Goal: Information Seeking & Learning: Learn about a topic

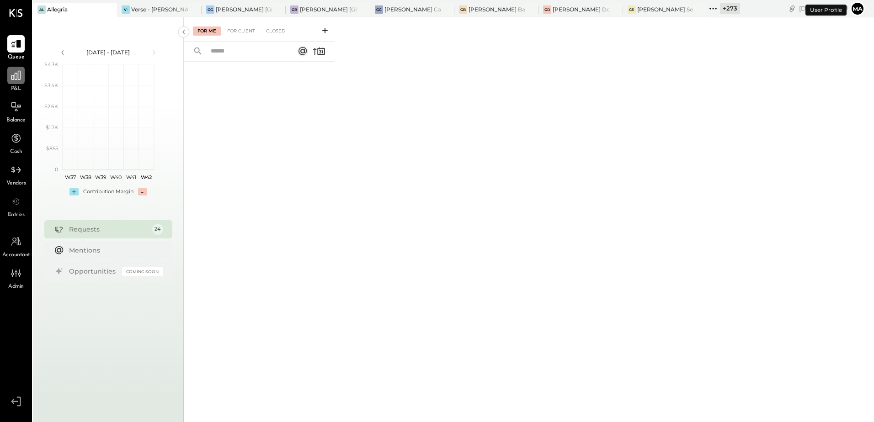
click at [20, 77] on icon at bounding box center [15, 75] width 9 height 9
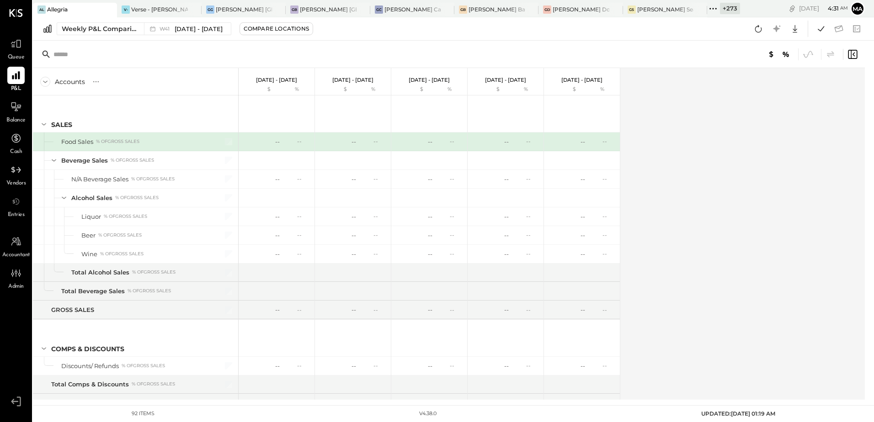
click at [700, 247] on div "Accounts S % GL [DATE] - [DATE] $ % [DATE] - [DATE] $ % [DATE] - [DATE] $ % [DA…" at bounding box center [449, 234] width 833 height 332
click at [734, 202] on div "Accounts S % GL [DATE] - [DATE] $ % [DATE] - [DATE] $ % [DATE] - [DATE] $ % [DA…" at bounding box center [449, 234] width 833 height 332
click at [820, 31] on icon at bounding box center [821, 29] width 12 height 12
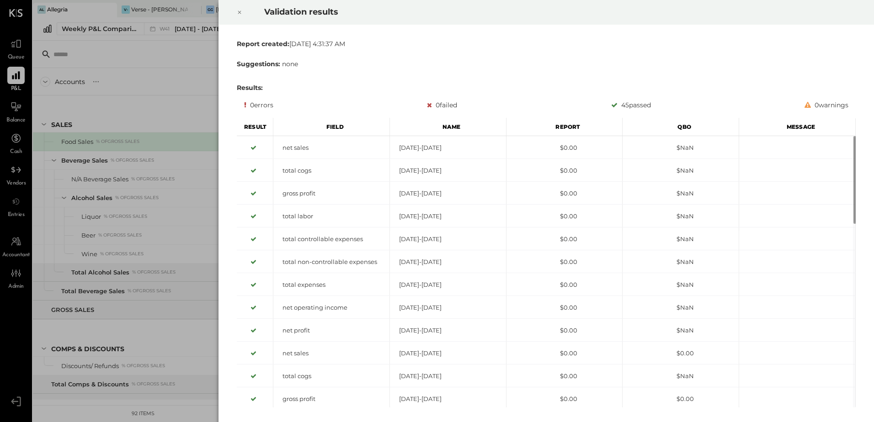
click at [238, 12] on icon at bounding box center [239, 12] width 5 height 11
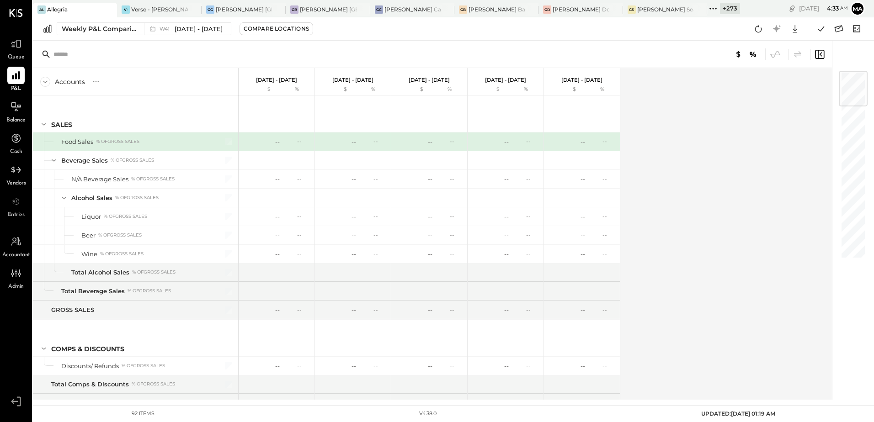
click at [745, 222] on div "Accounts S % GL [DATE] - [DATE] $ % [DATE] - [DATE] $ % [DATE] - [DATE] $ % [DA…" at bounding box center [433, 234] width 800 height 332
click at [762, 27] on icon at bounding box center [758, 29] width 12 height 12
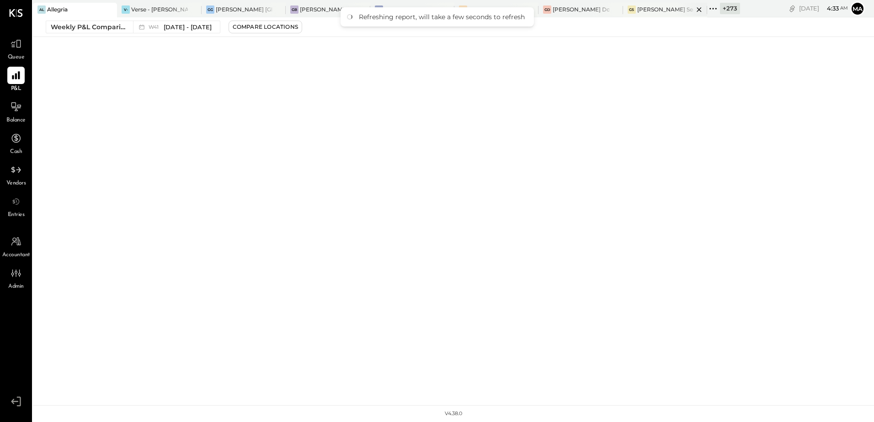
click at [659, 14] on div "[PERSON_NAME] Seaport" at bounding box center [665, 10] width 84 height 15
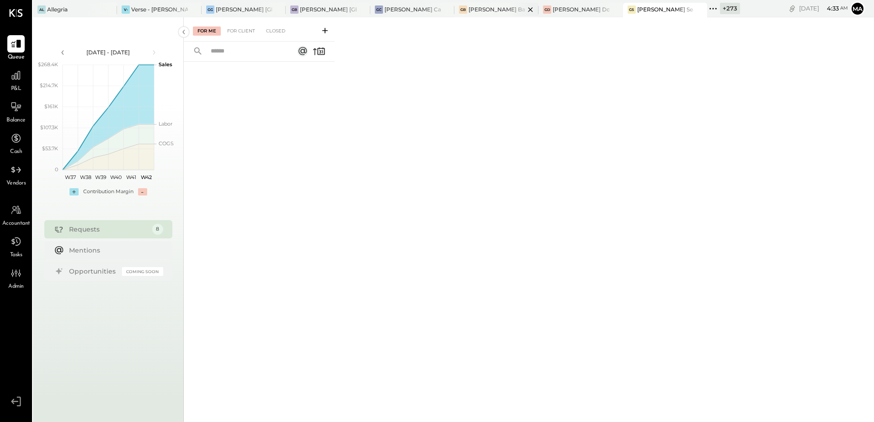
click at [480, 10] on div "[PERSON_NAME] Back Bay" at bounding box center [496, 9] width 56 height 8
click at [12, 80] on icon at bounding box center [16, 75] width 12 height 12
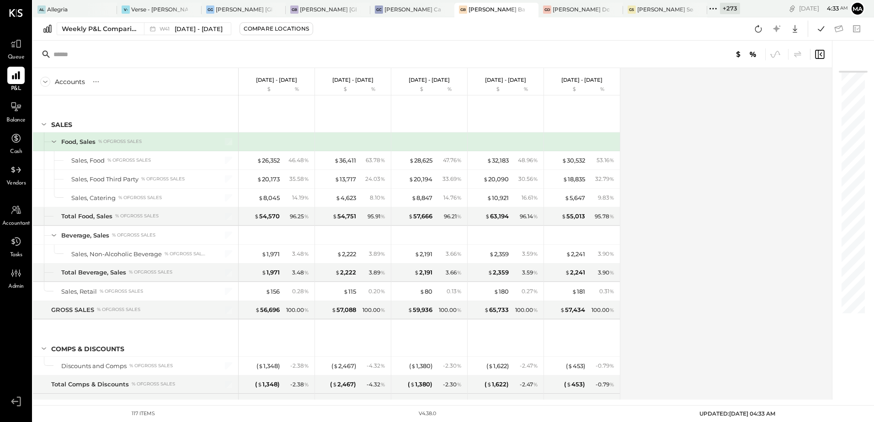
click at [661, 246] on div "Accounts S % GL [DATE] - [DATE] $ % [DATE] - [DATE] $ % [DATE] - [DATE] $ % [DA…" at bounding box center [433, 234] width 800 height 332
click at [755, 168] on div "Accounts S % GL [DATE] - [DATE] $ % [DATE] - [DATE] $ % [DATE] - [DATE] $ % [DA…" at bounding box center [433, 234] width 800 height 332
click at [819, 28] on icon at bounding box center [821, 29] width 12 height 12
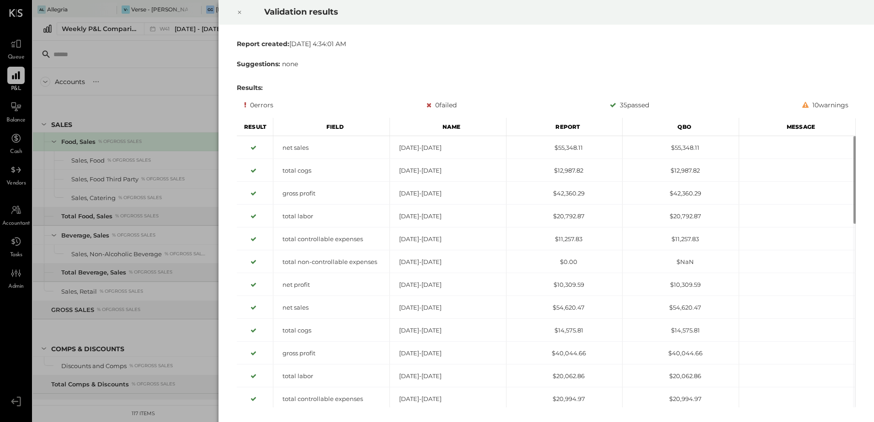
click at [240, 12] on icon at bounding box center [239, 12] width 5 height 11
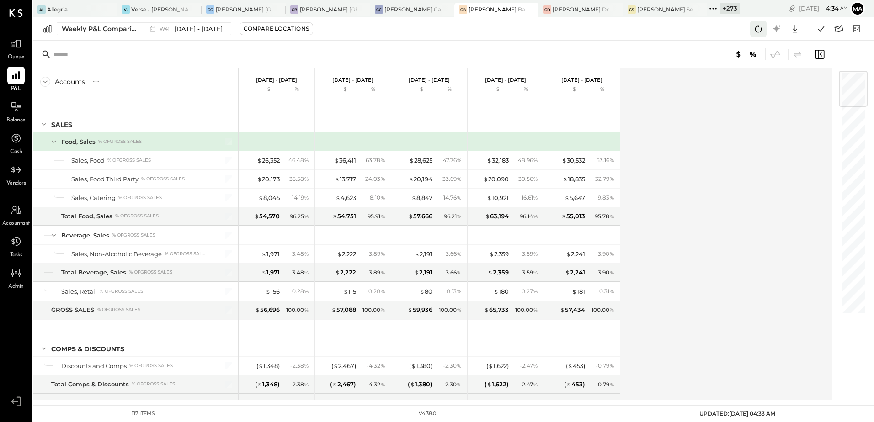
click at [754, 30] on icon at bounding box center [758, 29] width 12 height 12
click at [709, 207] on div "Accounts S % GL [DATE] - [DATE] $ % [DATE] - [DATE] $ % [DATE] - [DATE] $ % [DA…" at bounding box center [433, 234] width 800 height 332
click at [748, 205] on div "Accounts S % GL [DATE] - [DATE] $ % [DATE] - [DATE] $ % [DATE] - [DATE] $ % [DA…" at bounding box center [433, 234] width 800 height 332
click at [324, 9] on div "[PERSON_NAME] [GEOGRAPHIC_DATA]" at bounding box center [328, 9] width 56 height 8
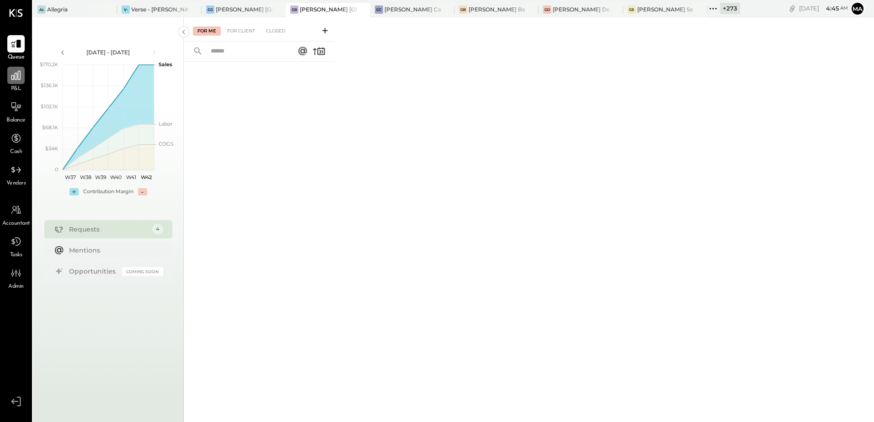
click at [20, 82] on div at bounding box center [15, 75] width 17 height 17
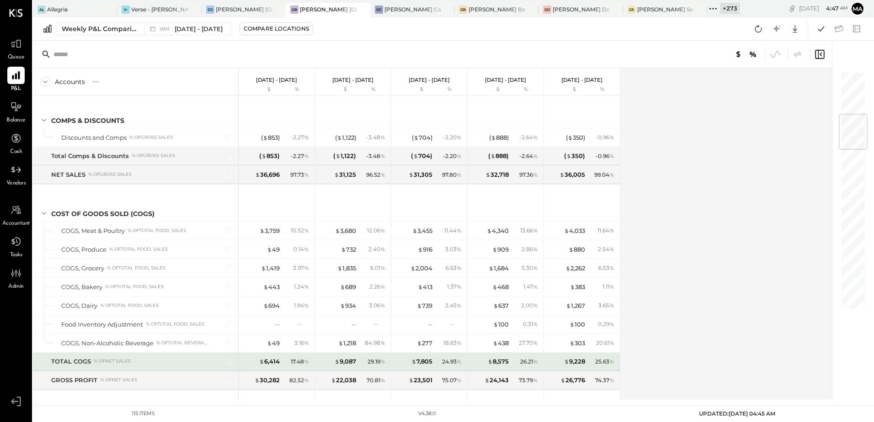
scroll to position [366, 0]
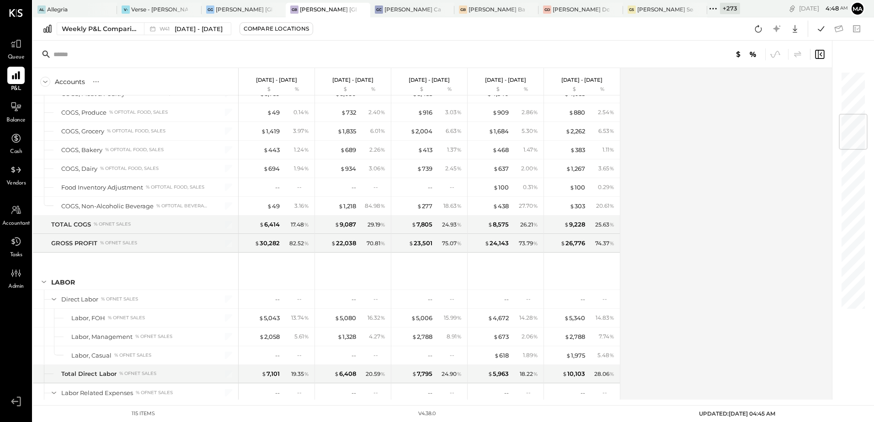
click at [671, 245] on div "Accounts S % GL [DATE] - [DATE] $ % [DATE] - [DATE] $ % [DATE] - [DATE] $ % [DA…" at bounding box center [433, 234] width 800 height 332
click at [695, 222] on div "Accounts S % GL [DATE] - [DATE] $ % [DATE] - [DATE] $ % [DATE] - [DATE] $ % [DA…" at bounding box center [433, 234] width 800 height 332
click at [698, 226] on div "Accounts S % GL [DATE] - [DATE] $ % [DATE] - [DATE] $ % [DATE] - [DATE] $ % [DA…" at bounding box center [433, 234] width 800 height 332
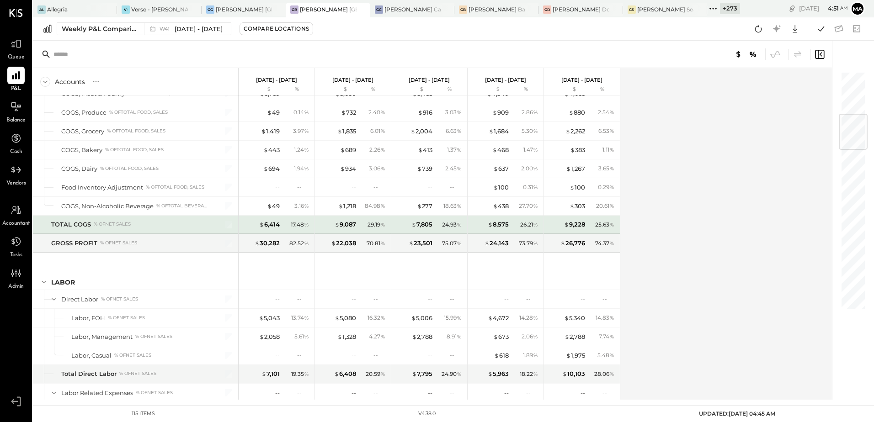
scroll to position [503, 0]
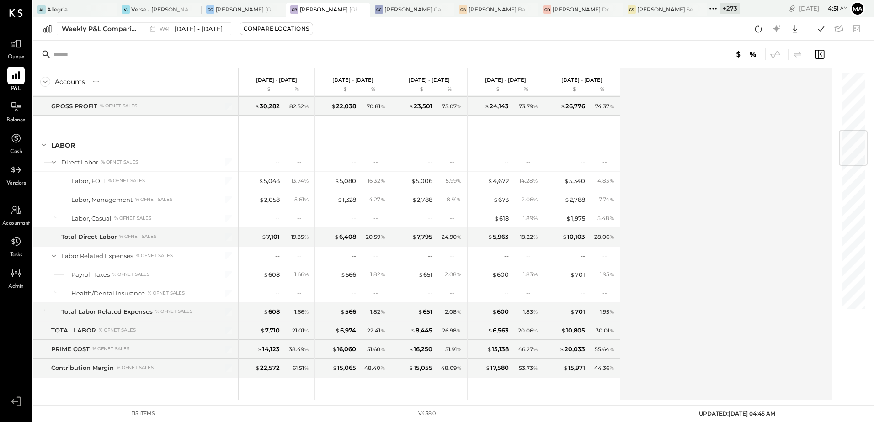
click at [672, 199] on div "Accounts S % GL [DATE] - [DATE] $ % [DATE] - [DATE] $ % [DATE] - [DATE] $ % [DA…" at bounding box center [433, 234] width 800 height 332
click at [686, 221] on div "Accounts S % GL [DATE] - [DATE] $ % [DATE] - [DATE] $ % [DATE] - [DATE] $ % [DA…" at bounding box center [433, 234] width 800 height 332
click at [568, 9] on div "[PERSON_NAME] Downtown" at bounding box center [580, 9] width 56 height 8
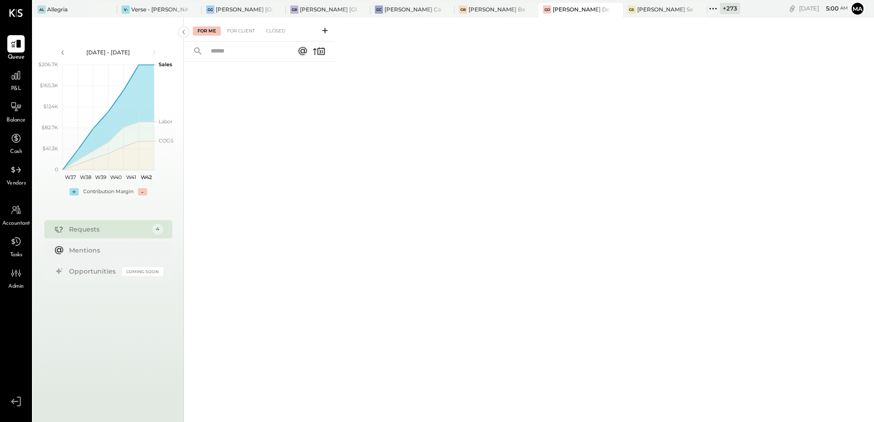
click at [18, 85] on div "P&L" at bounding box center [15, 80] width 17 height 27
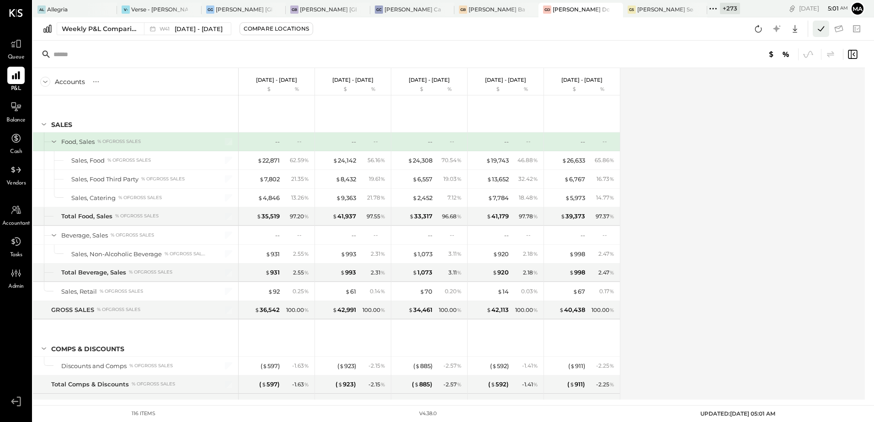
click at [817, 30] on icon at bounding box center [821, 29] width 12 height 12
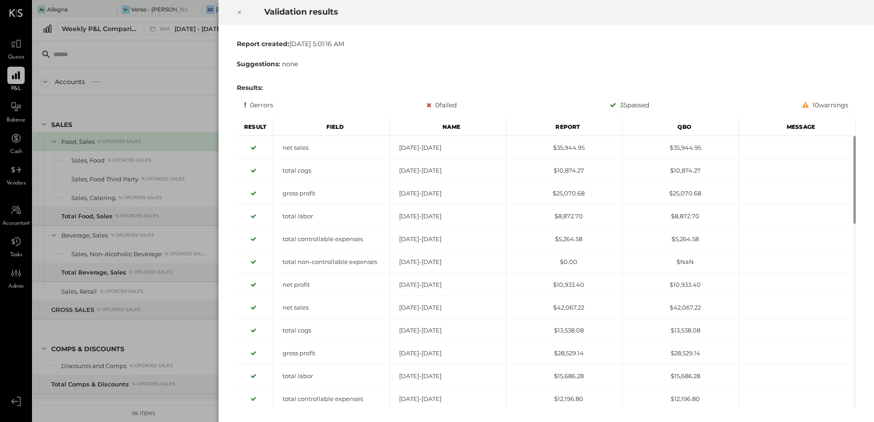
click at [242, 8] on icon at bounding box center [239, 12] width 5 height 11
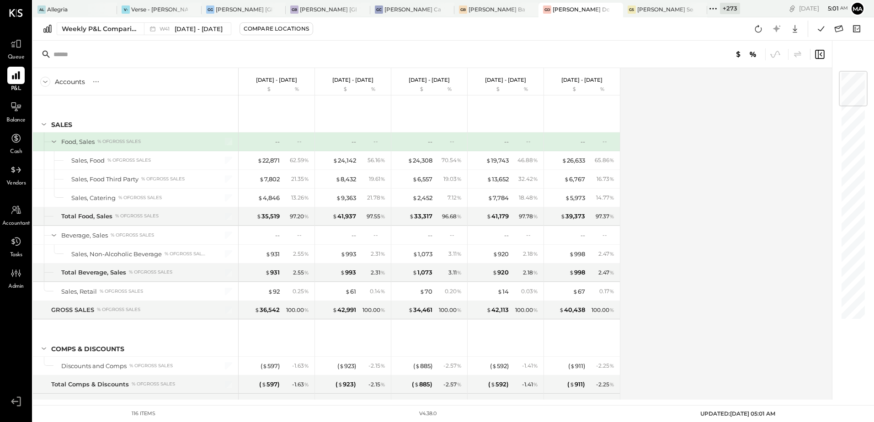
click at [759, 234] on div "Accounts S % GL [DATE] - [DATE] $ % [DATE] - [DATE] $ % [DATE] - [DATE] $ % [DA…" at bounding box center [433, 234] width 800 height 332
click at [642, 188] on div "Accounts S % GL [DATE] - [DATE] $ % [DATE] - [DATE] $ % [DATE] - [DATE] $ % [DA…" at bounding box center [433, 234] width 800 height 332
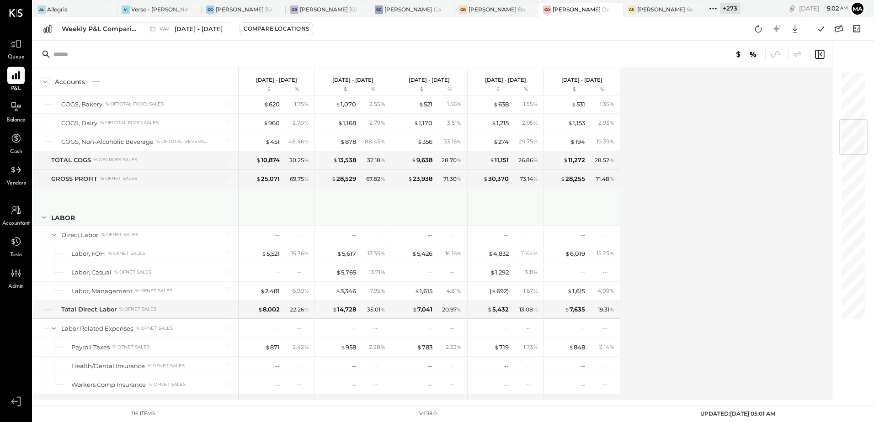
scroll to position [503, 0]
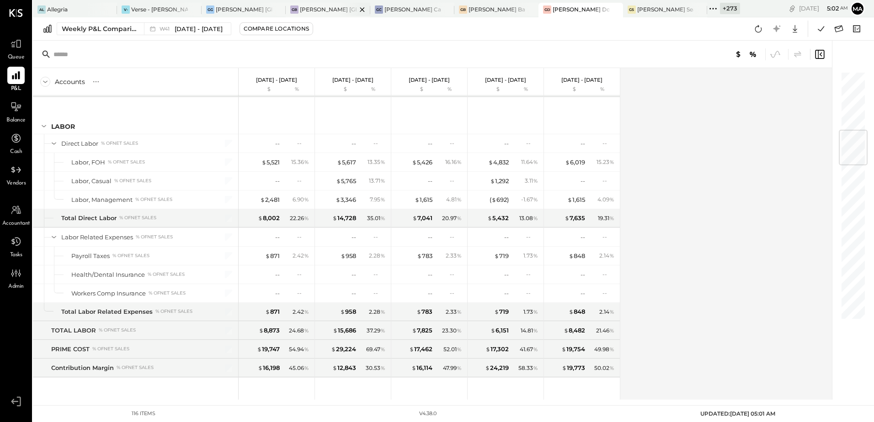
click at [320, 10] on div "[PERSON_NAME] [GEOGRAPHIC_DATA]" at bounding box center [328, 9] width 56 height 8
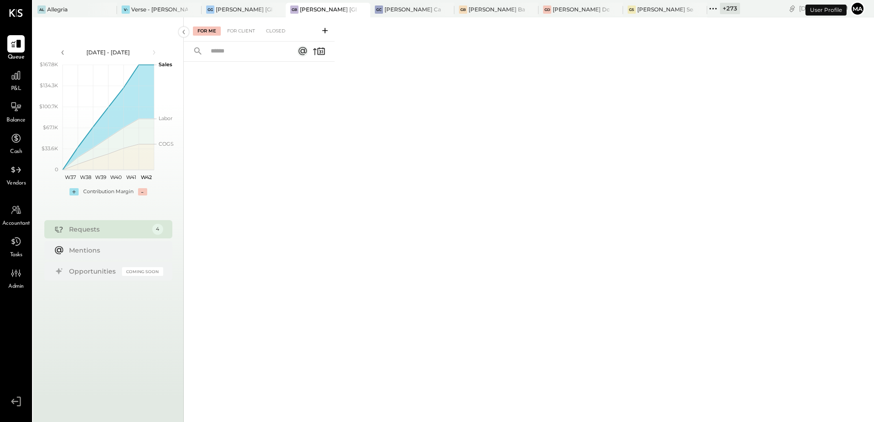
click at [21, 87] on span "P&L" at bounding box center [16, 89] width 11 height 8
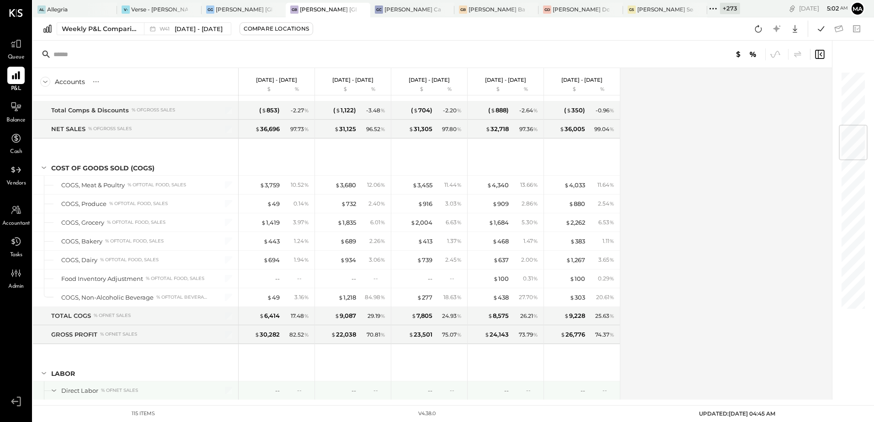
scroll to position [457, 0]
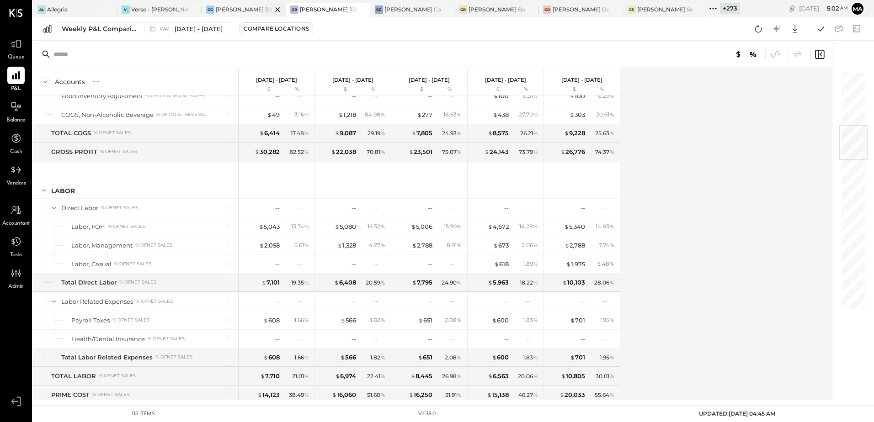
click at [236, 10] on div "[PERSON_NAME] [GEOGRAPHIC_DATA]" at bounding box center [244, 9] width 56 height 8
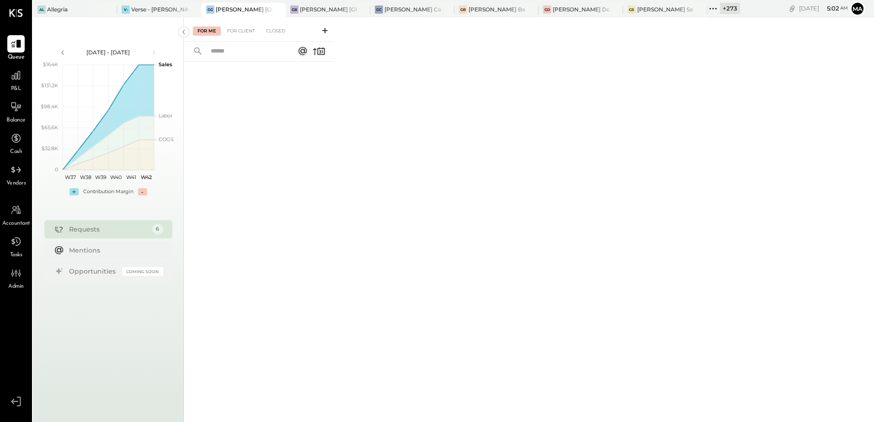
click at [13, 85] on span "P&L" at bounding box center [16, 89] width 11 height 8
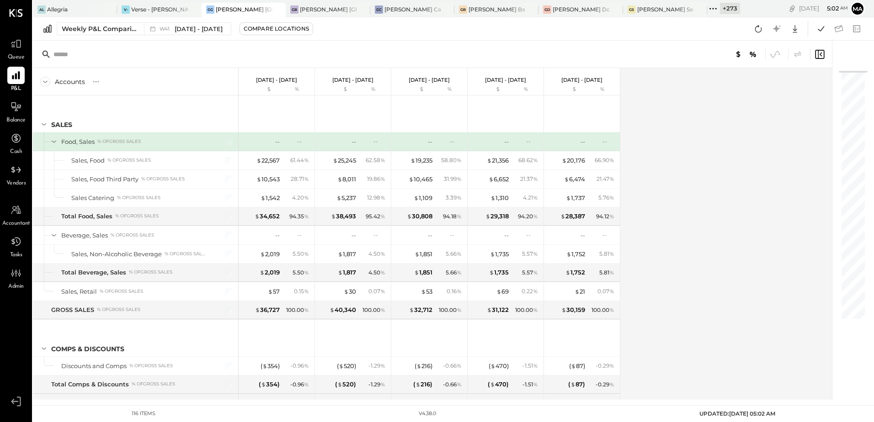
click at [653, 159] on div "Accounts S % GL [DATE] - [DATE] $ % [DATE] - [DATE] $ % [DATE] - [DATE] $ % [DA…" at bounding box center [433, 234] width 800 height 332
click at [699, 234] on div "Accounts S % GL [DATE] - [DATE] $ % [DATE] - [DATE] $ % [DATE] - [DATE] $ % [DA…" at bounding box center [433, 234] width 800 height 332
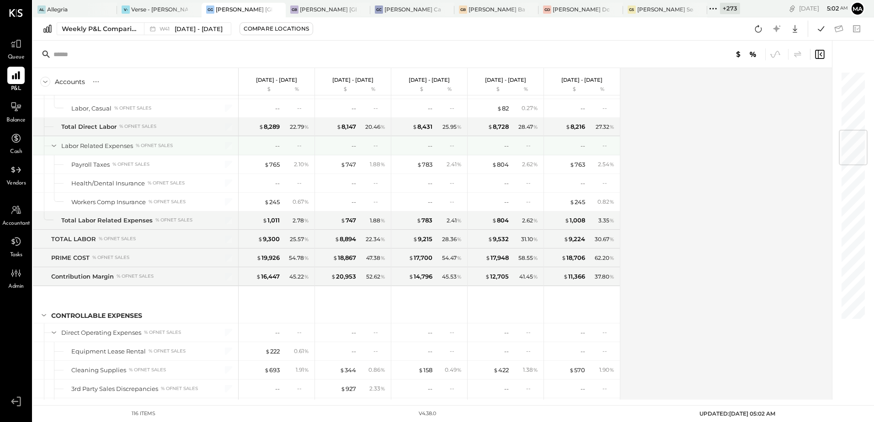
scroll to position [503, 0]
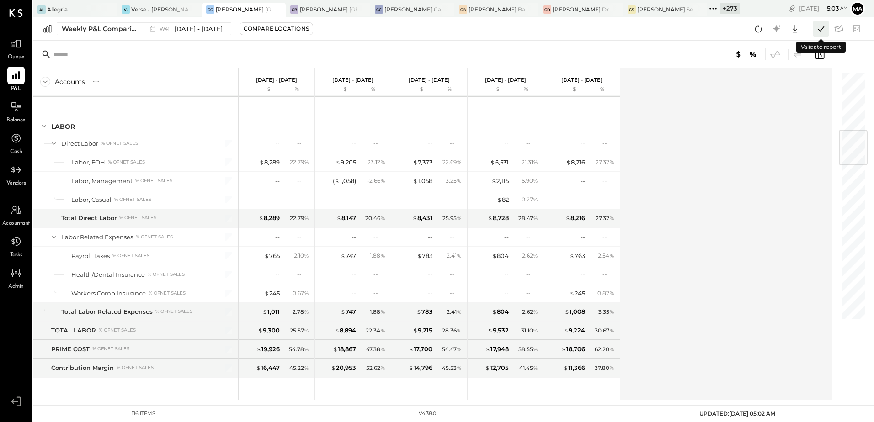
click at [823, 29] on icon at bounding box center [821, 29] width 12 height 12
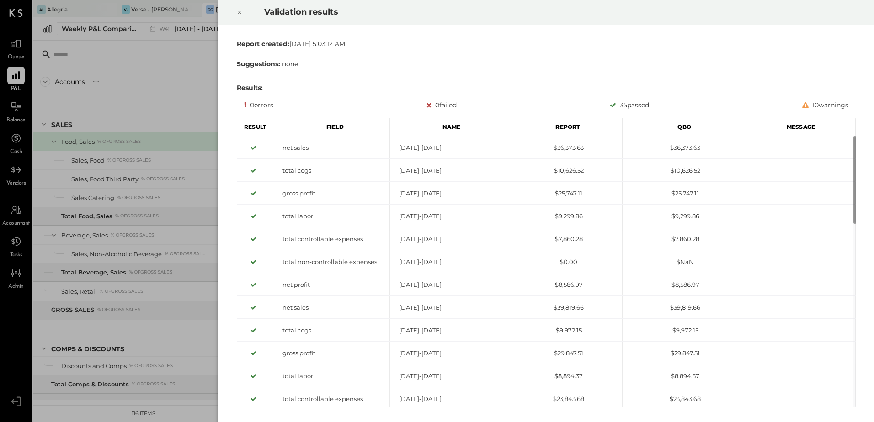
click at [241, 14] on icon at bounding box center [239, 12] width 5 height 11
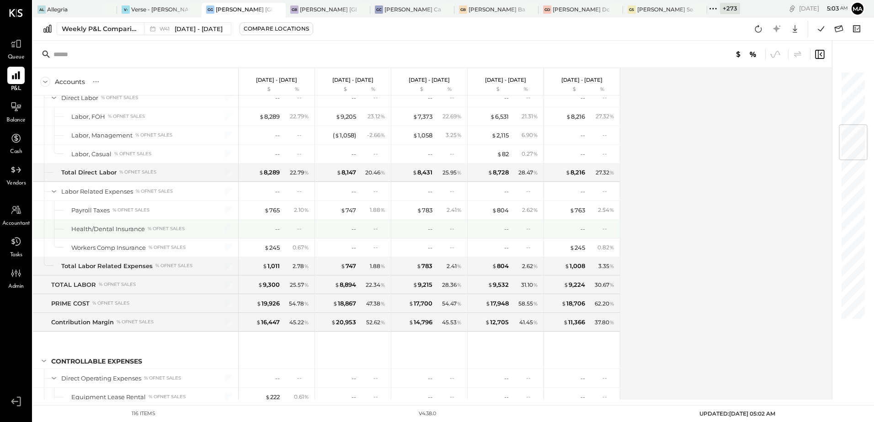
scroll to position [457, 0]
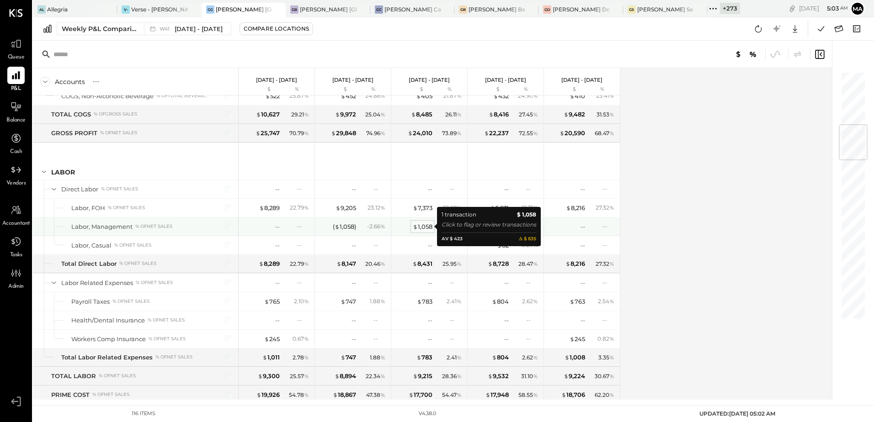
click at [425, 227] on div "$ 1,058" at bounding box center [423, 227] width 20 height 9
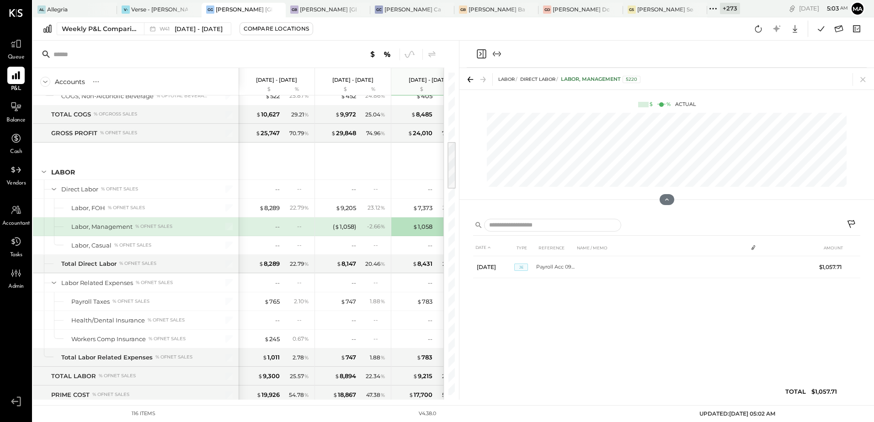
click at [865, 81] on icon at bounding box center [862, 79] width 13 height 13
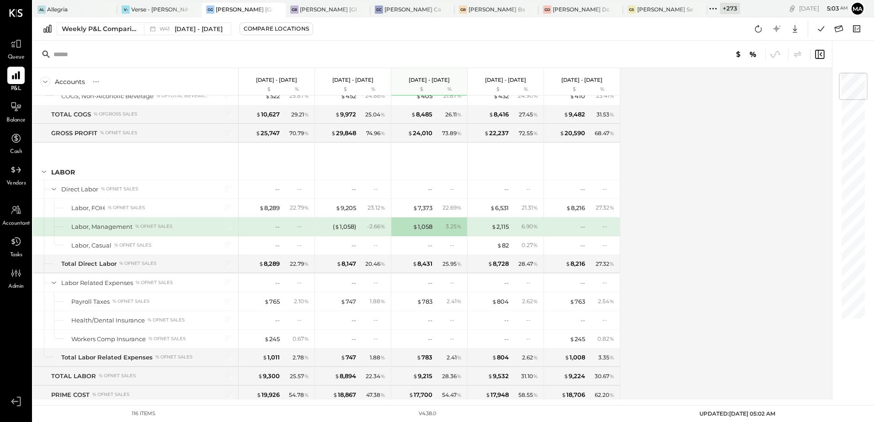
click at [710, 226] on div "Accounts S % GL [DATE] - [DATE] $ % [DATE] - [DATE] $ % [DATE] - [DATE] $ % [DA…" at bounding box center [433, 234] width 800 height 332
click at [270, 206] on div "$ 8,289" at bounding box center [269, 208] width 21 height 9
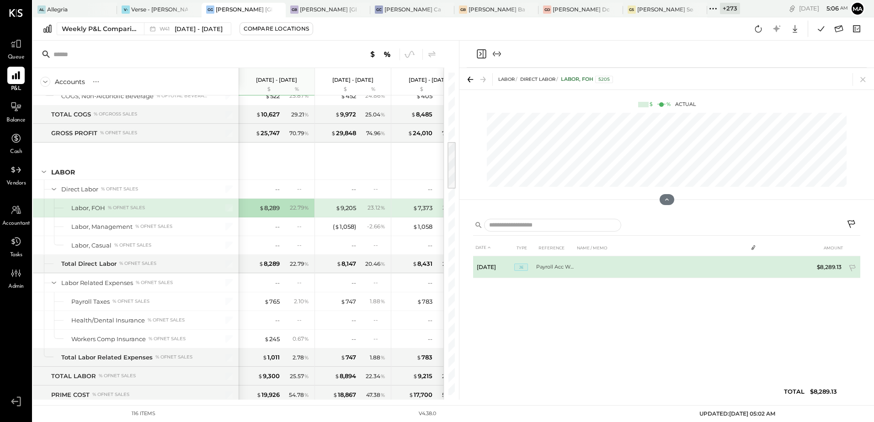
click at [561, 263] on td "Payroll Acc WE 10.12" at bounding box center [555, 267] width 38 height 22
click at [553, 266] on td "Payroll Acc WE 10.12" at bounding box center [555, 267] width 38 height 22
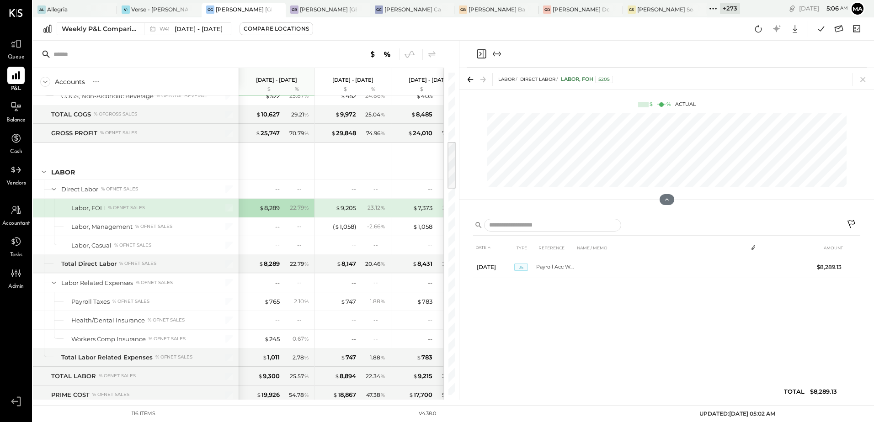
drag, startPoint x: 479, startPoint y: 56, endPoint x: 505, endPoint y: 88, distance: 41.6
click at [479, 56] on icon "Close panel" at bounding box center [480, 54] width 2 height 4
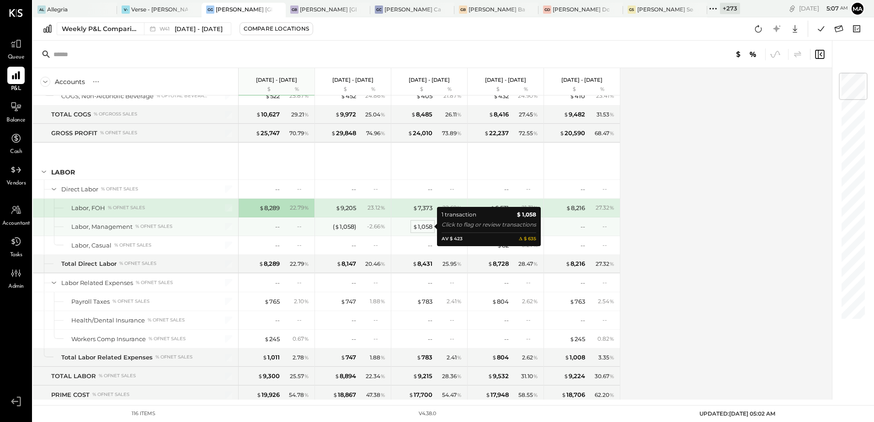
click at [423, 227] on div "$ 1,058" at bounding box center [423, 227] width 20 height 9
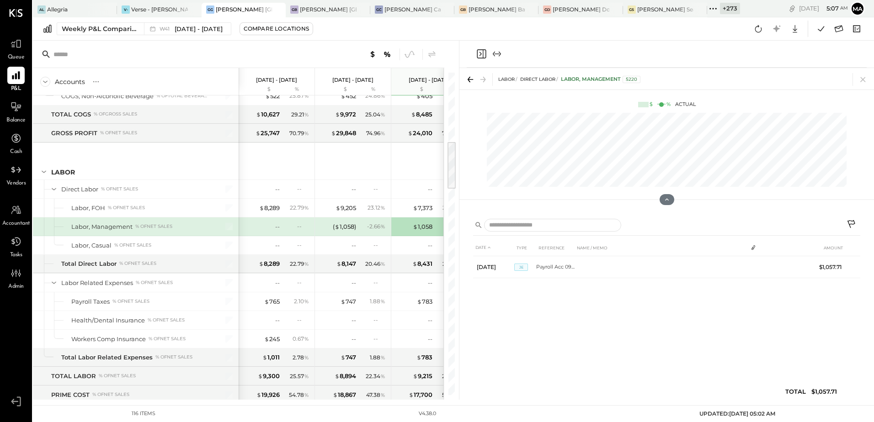
drag, startPoint x: 478, startPoint y: 53, endPoint x: 562, endPoint y: 212, distance: 180.3
click at [479, 53] on icon "Close panel" at bounding box center [481, 53] width 11 height 11
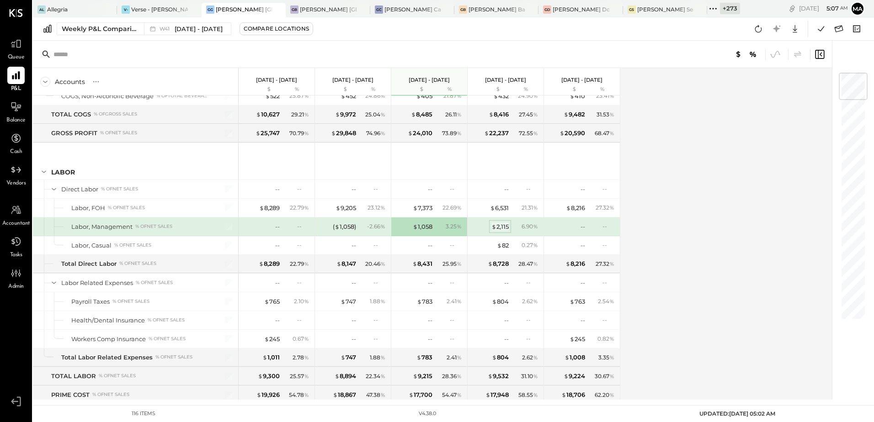
click at [504, 225] on div "$ 2,115" at bounding box center [499, 227] width 17 height 9
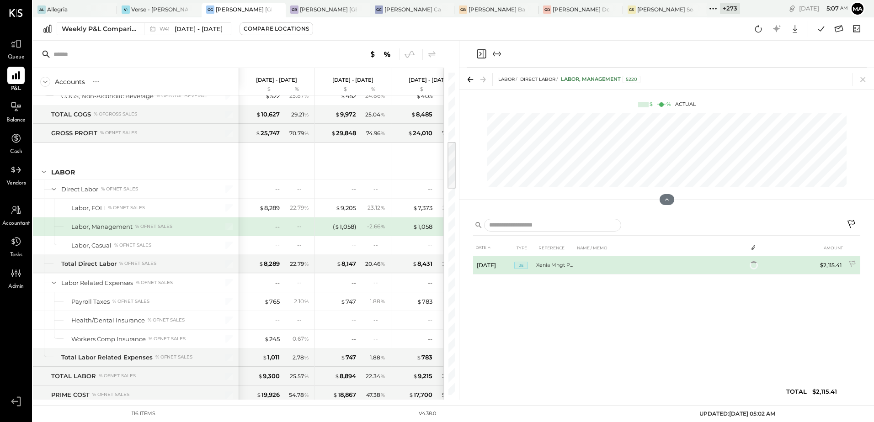
click at [564, 266] on td "Xenia Mngt P9 09.21" at bounding box center [555, 265] width 38 height 18
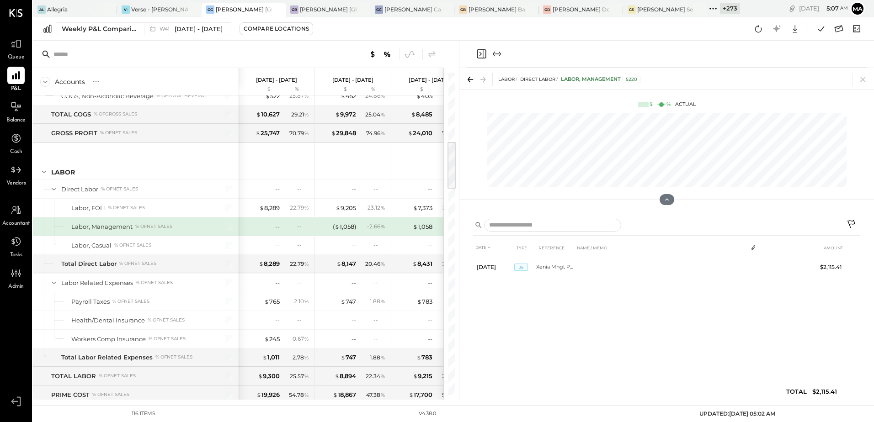
drag, startPoint x: 484, startPoint y: 54, endPoint x: 521, endPoint y: 179, distance: 129.8
click at [484, 54] on icon "Close panel" at bounding box center [481, 53] width 11 height 11
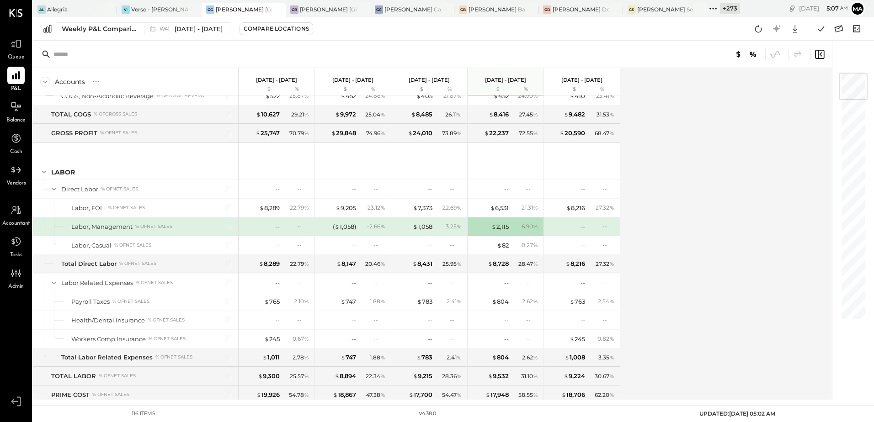
click at [711, 232] on div "Accounts S % GL [DATE] - [DATE] $ % [DATE] - [DATE] $ % [DATE] - [DATE] $ % [DA…" at bounding box center [433, 234] width 800 height 332
click at [424, 231] on div "$ 1,058 3.25 %" at bounding box center [430, 226] width 69 height 18
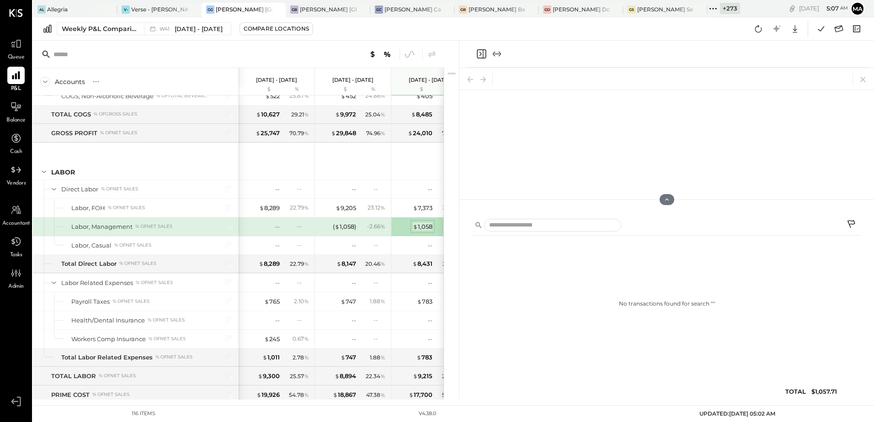
click at [424, 228] on div "$ 1,058" at bounding box center [423, 227] width 20 height 9
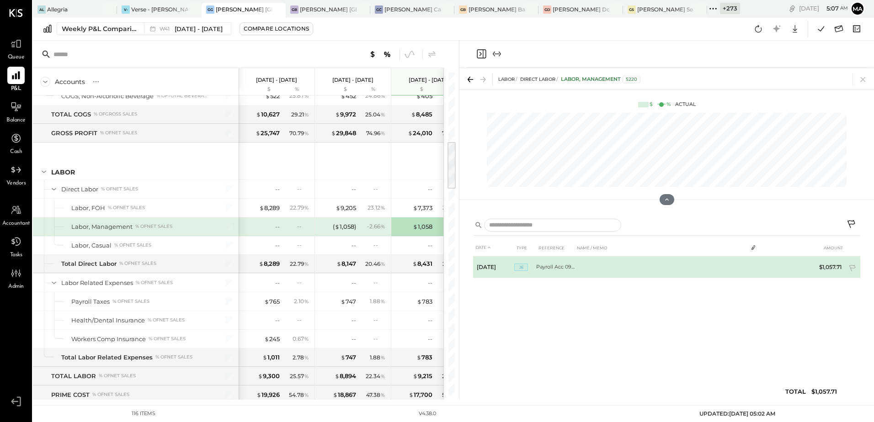
click at [565, 265] on td "Payroll Acc 09.28" at bounding box center [555, 267] width 38 height 22
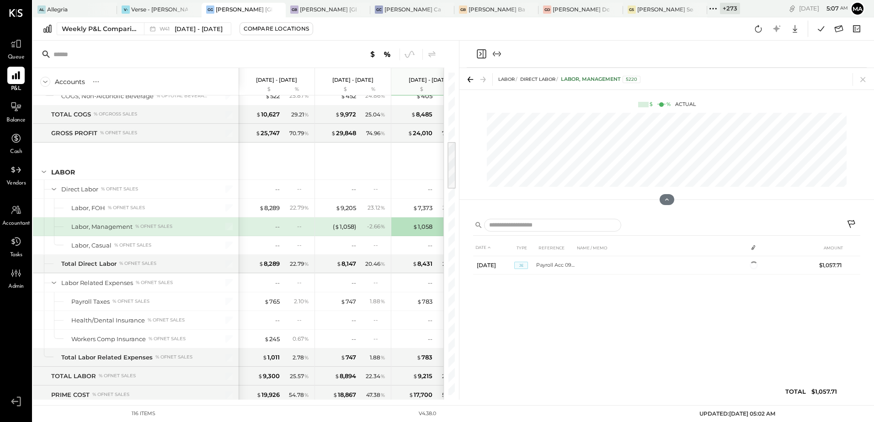
click at [481, 53] on icon "Close panel" at bounding box center [480, 54] width 2 height 4
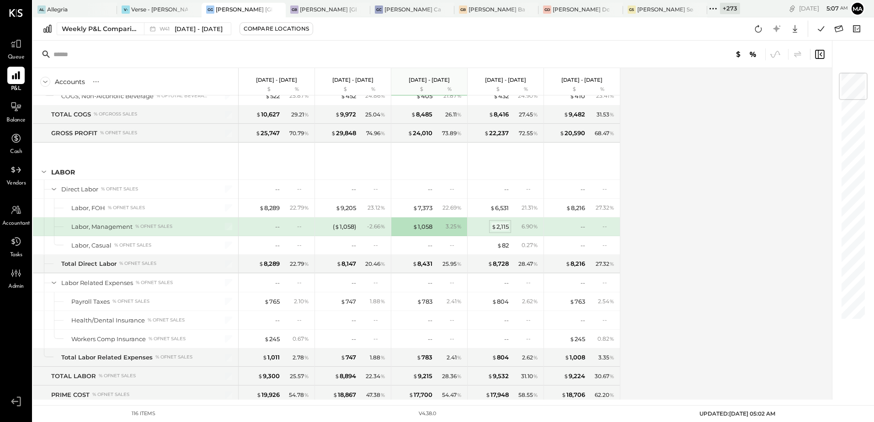
click at [504, 225] on div "$ 2,115" at bounding box center [499, 227] width 17 height 9
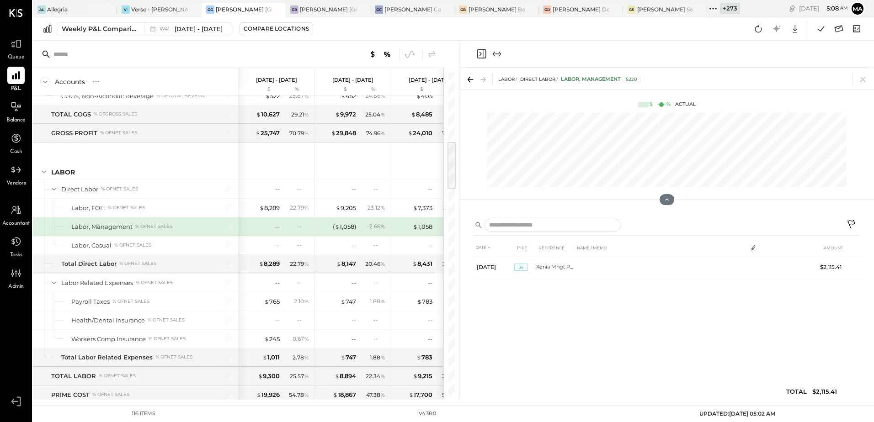
click at [477, 53] on icon "Close panel" at bounding box center [481, 53] width 11 height 11
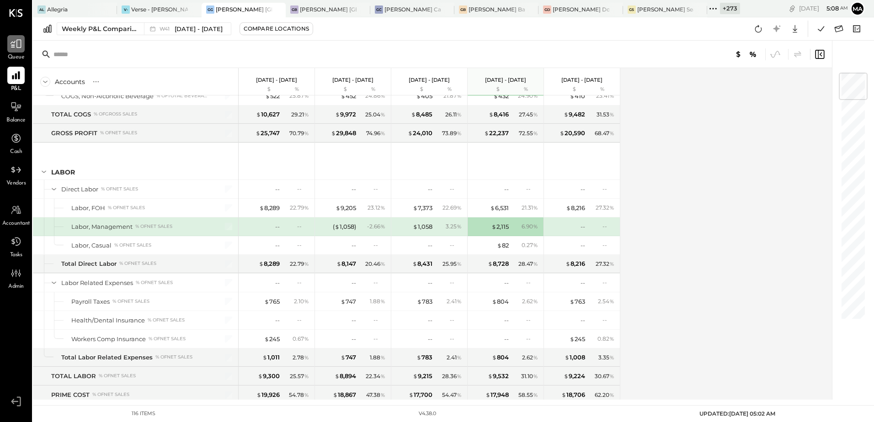
click at [19, 47] on icon at bounding box center [16, 44] width 12 height 12
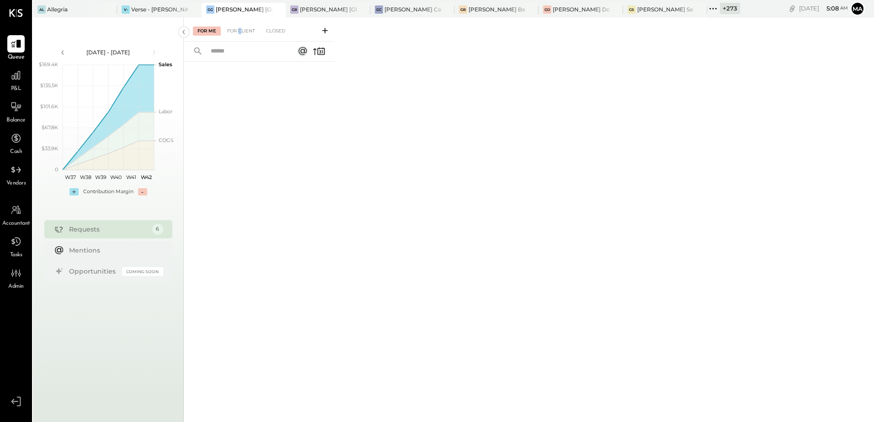
drag, startPoint x: 240, startPoint y: 30, endPoint x: 249, endPoint y: 41, distance: 14.6
click at [240, 30] on div "For Client" at bounding box center [241, 31] width 37 height 9
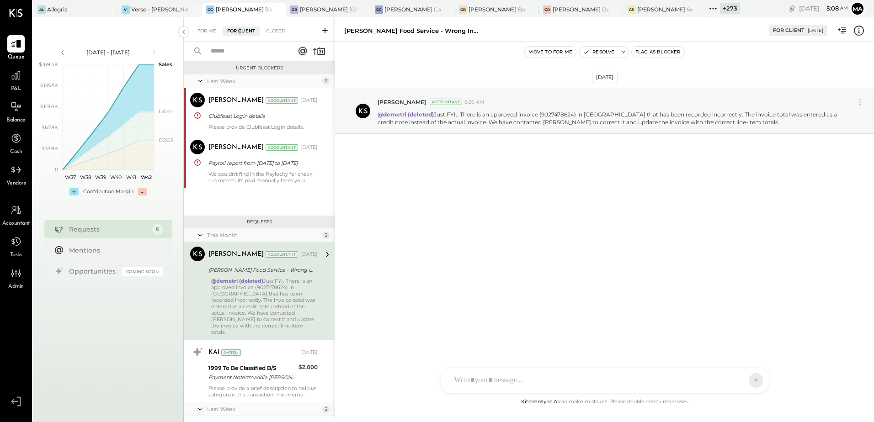
scroll to position [47, 0]
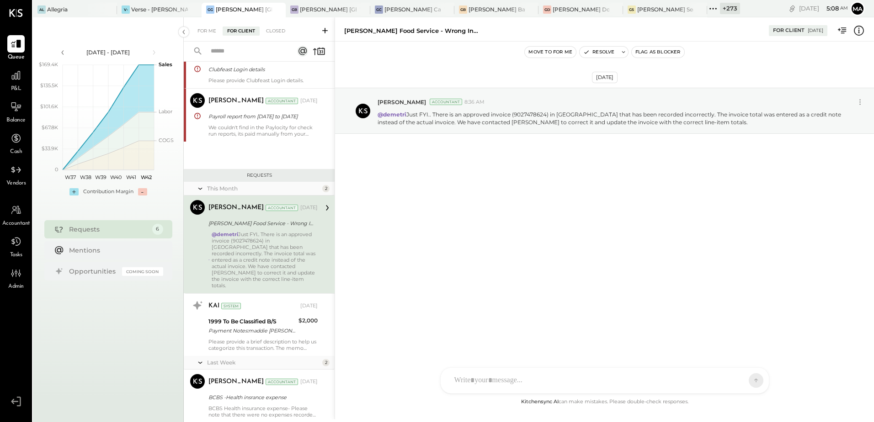
click at [499, 228] on div "[DATE] [PERSON_NAME] Accountant 8:36 AM @demetri Just FYI.. There is an approve…" at bounding box center [604, 219] width 539 height 355
click at [243, 131] on div "We couldn't find in the Paylocity for check run reports, its paid manually from…" at bounding box center [262, 130] width 109 height 13
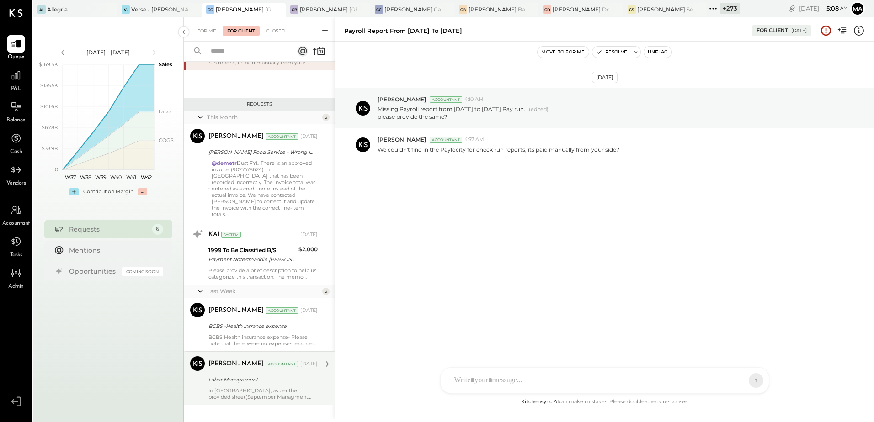
scroll to position [122, 0]
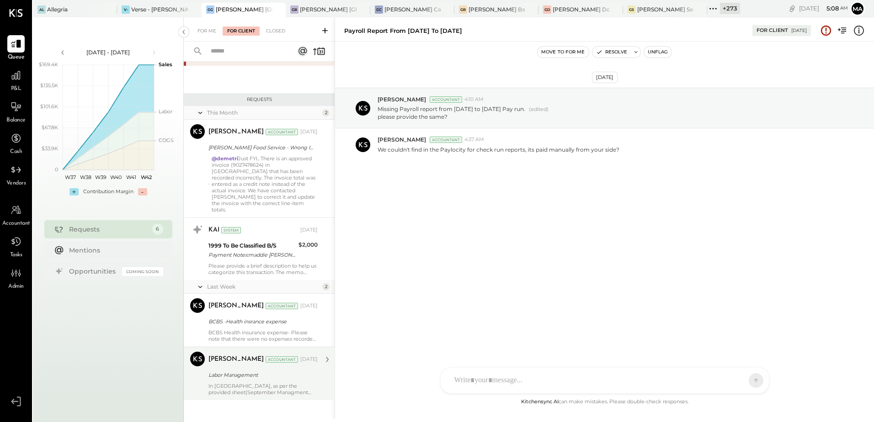
click at [247, 347] on div "[PERSON_NAME] Accountant [PERSON_NAME] Accountant [DATE] Labor Management In [G…" at bounding box center [259, 373] width 151 height 53
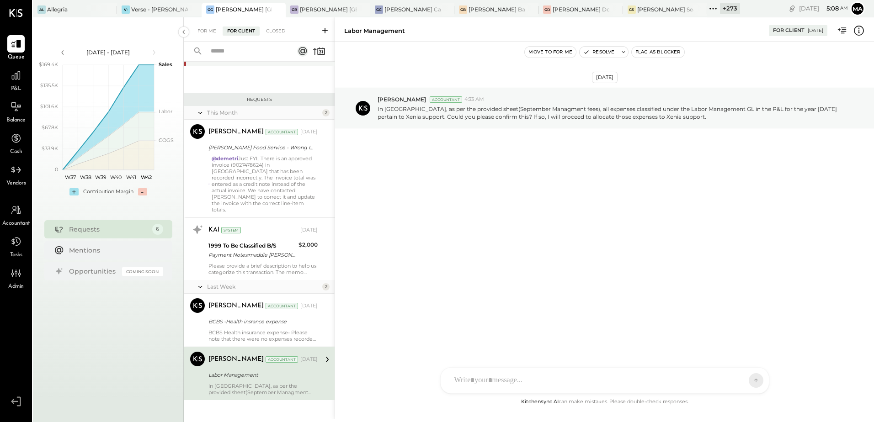
click at [445, 163] on div "[DATE] [PERSON_NAME] Accountant 4:33 AM In [GEOGRAPHIC_DATA], as per the provid…" at bounding box center [604, 130] width 539 height 133
click at [19, 81] on icon at bounding box center [16, 75] width 12 height 12
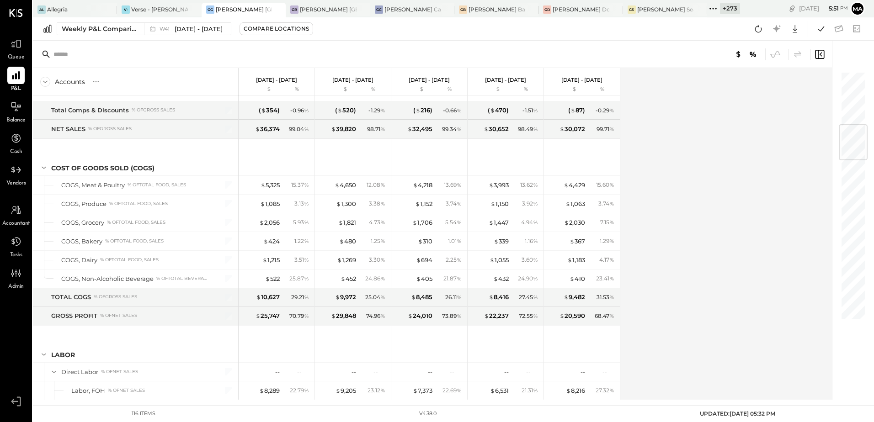
scroll to position [457, 0]
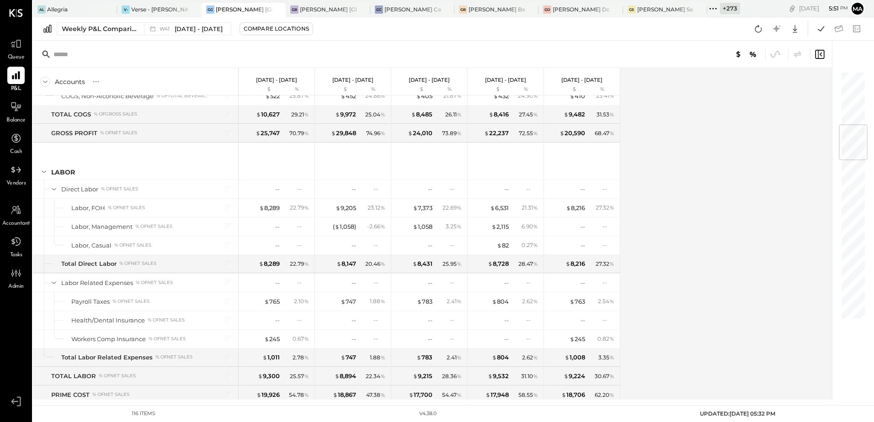
click at [759, 249] on div "Accounts S % GL [DATE] - [DATE] $ % [DATE] - [DATE] $ % [DATE] - [DATE] $ % [DA…" at bounding box center [433, 234] width 800 height 332
click at [820, 32] on icon at bounding box center [821, 29] width 12 height 12
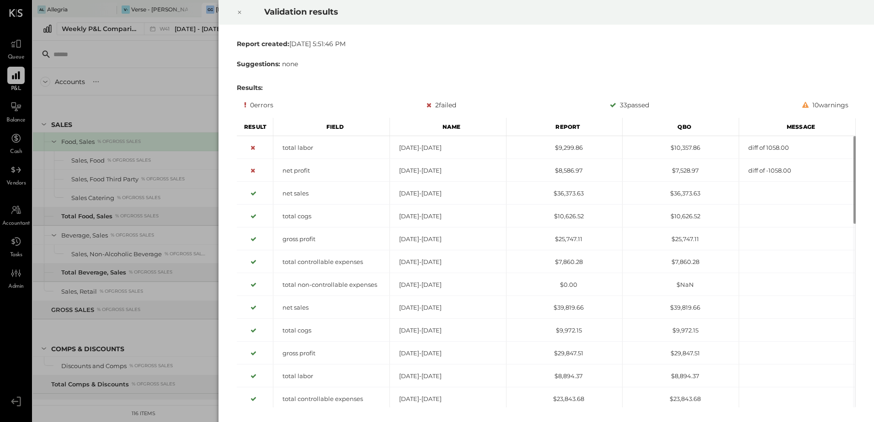
click at [238, 11] on icon at bounding box center [239, 12] width 5 height 11
click at [241, 13] on icon at bounding box center [239, 12] width 5 height 11
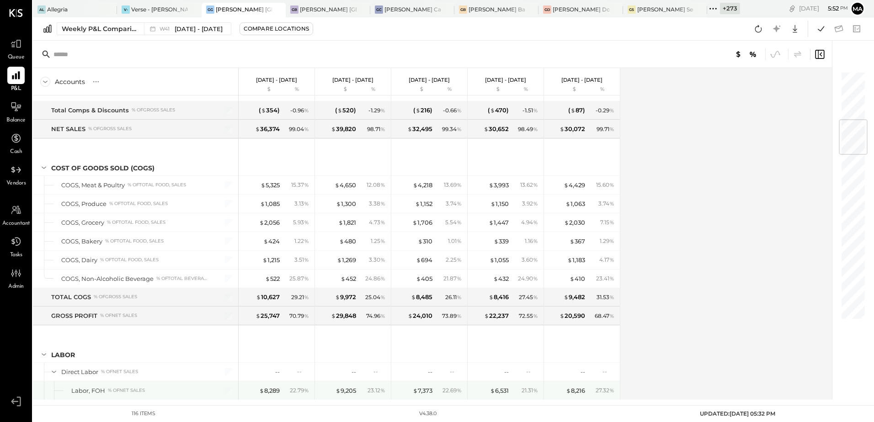
scroll to position [411, 0]
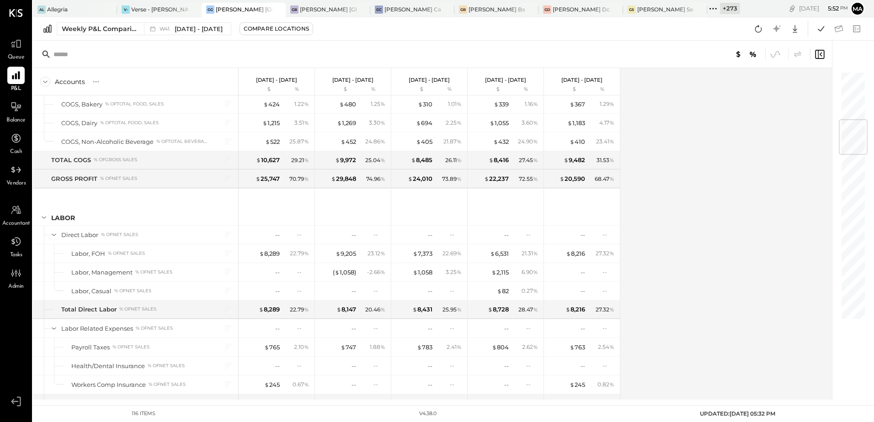
click at [693, 163] on div "Accounts S % GL [DATE] - [DATE] $ % [DATE] - [DATE] $ % [DATE] - [DATE] $ % [DA…" at bounding box center [433, 234] width 800 height 332
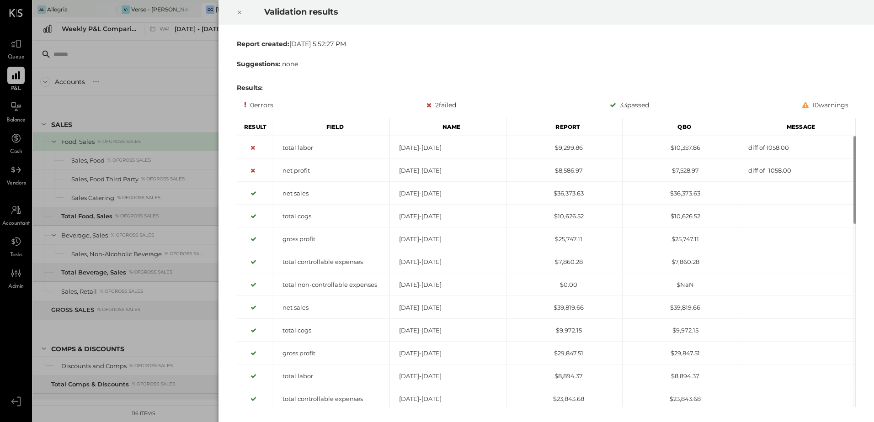
click at [243, 15] on div at bounding box center [239, 13] width 20 height 26
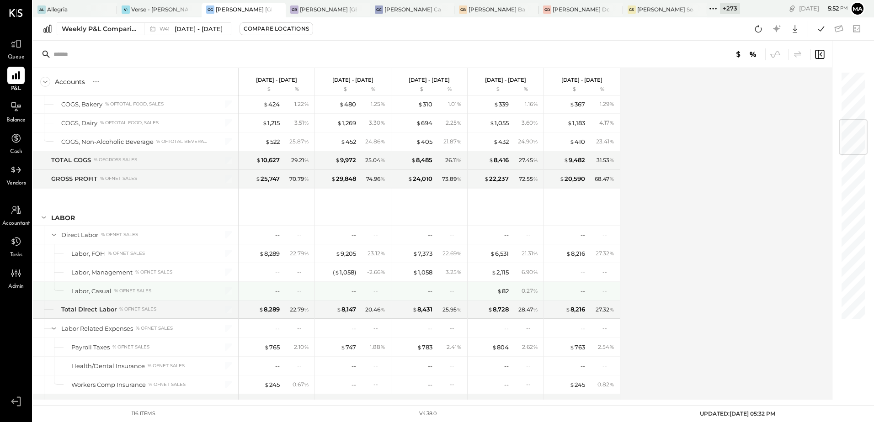
scroll to position [503, 0]
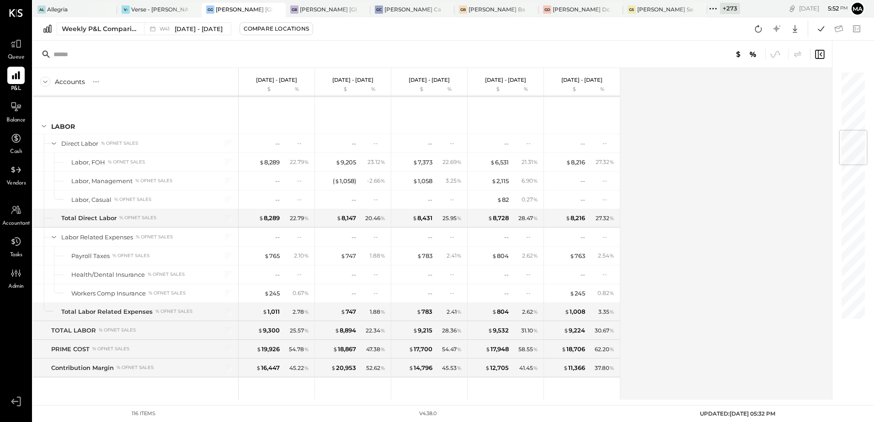
click at [672, 219] on div "Accounts S % GL [DATE] - [DATE] $ % [DATE] - [DATE] $ % [DATE] - [DATE] $ % [DA…" at bounding box center [433, 234] width 800 height 332
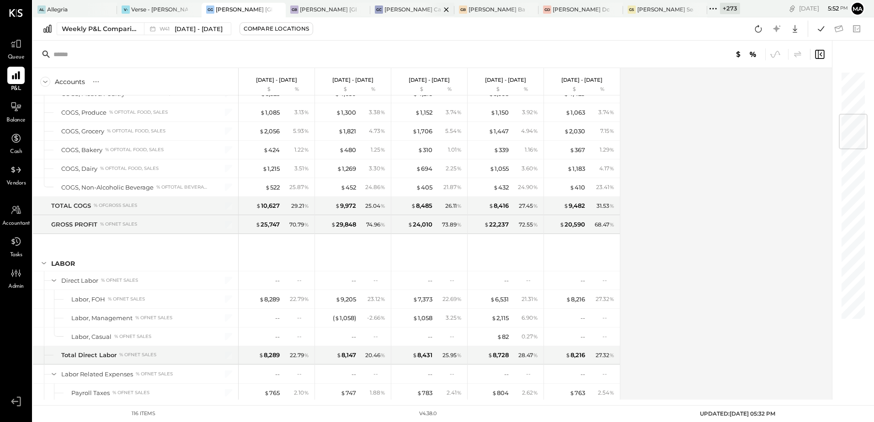
click at [407, 9] on div "[PERSON_NAME] Causeway" at bounding box center [412, 9] width 56 height 8
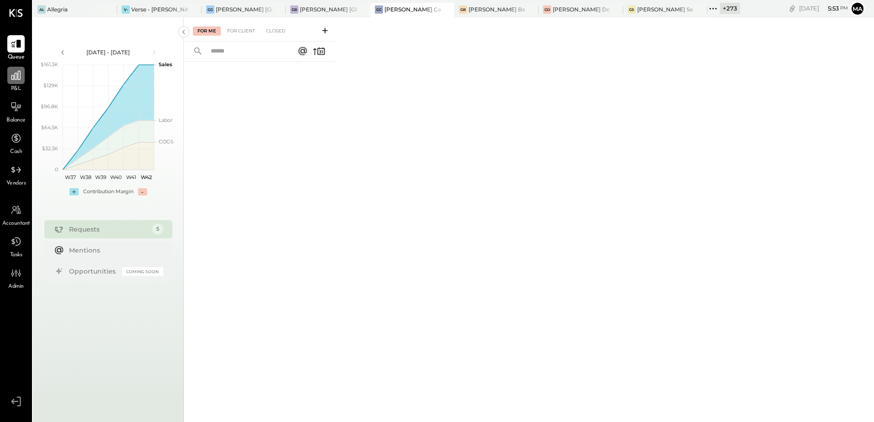
click at [17, 75] on icon at bounding box center [15, 75] width 9 height 9
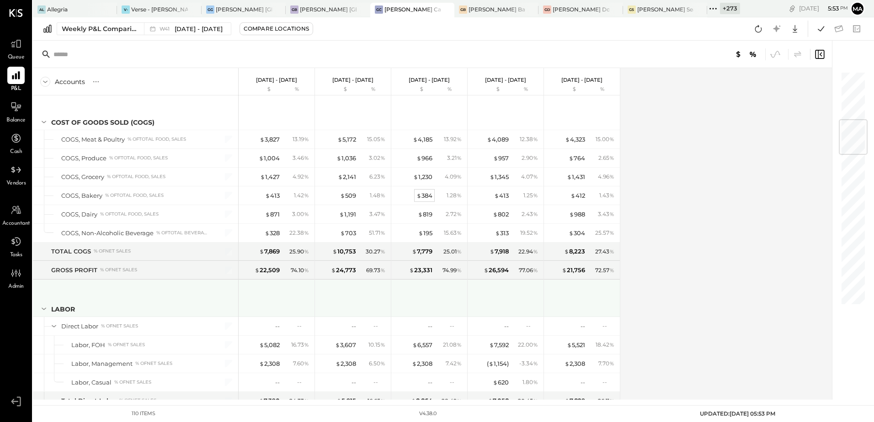
scroll to position [411, 0]
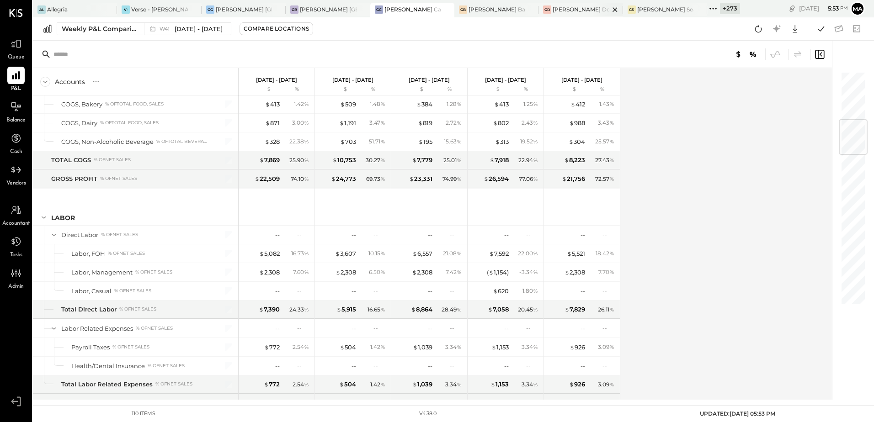
click at [569, 11] on div "[PERSON_NAME] Downtown" at bounding box center [580, 9] width 56 height 8
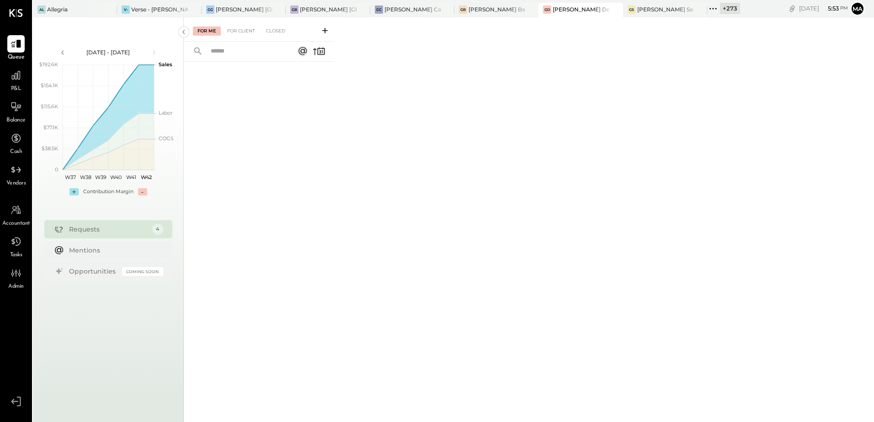
click at [24, 87] on div "P&L" at bounding box center [15, 80] width 17 height 27
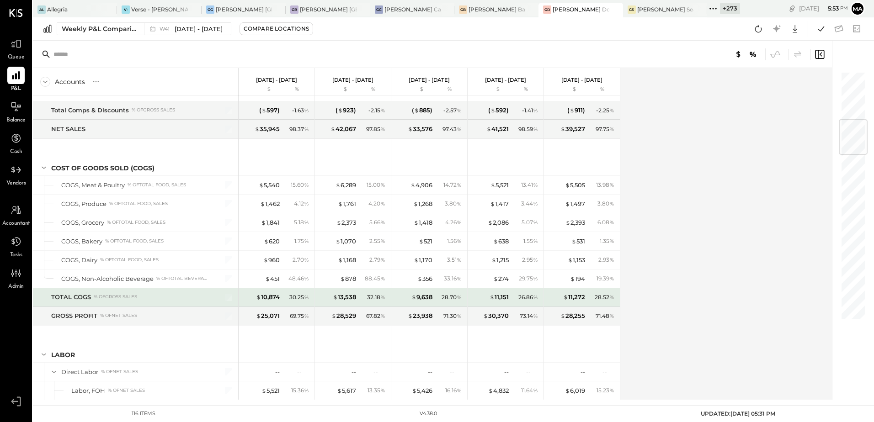
scroll to position [411, 0]
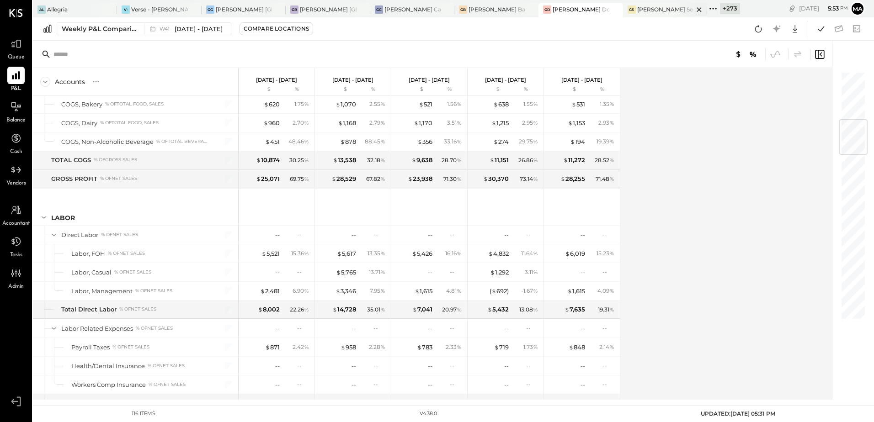
click at [638, 9] on div "[PERSON_NAME] Seaport" at bounding box center [665, 9] width 56 height 8
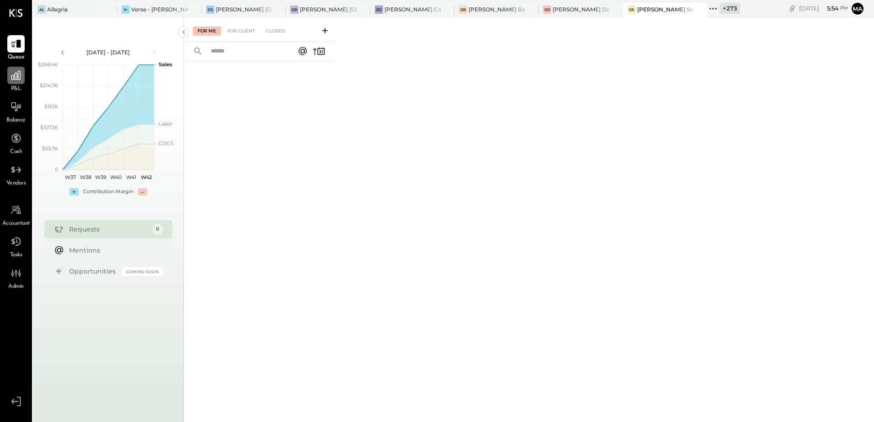
click at [15, 79] on icon at bounding box center [15, 75] width 9 height 9
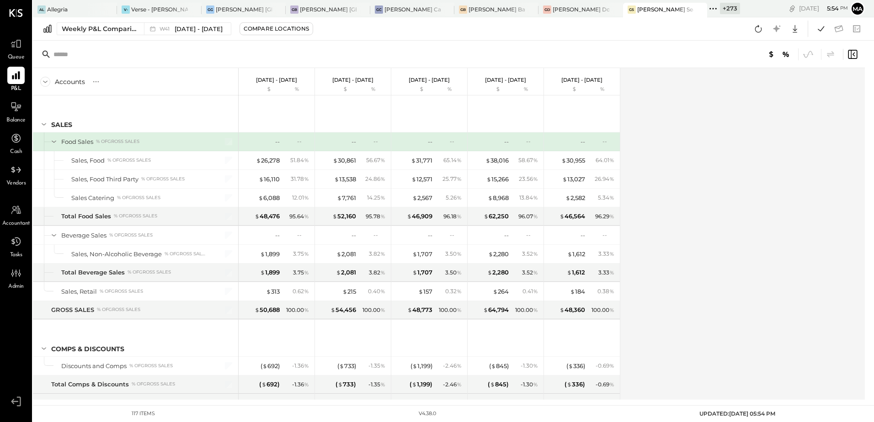
click at [716, 228] on div "Accounts S % GL Oct 6 - 12, 2025 $ % Sep 29 - Oct 5, 2025 $ % Sep 22 - 28, 2025…" at bounding box center [449, 234] width 833 height 332
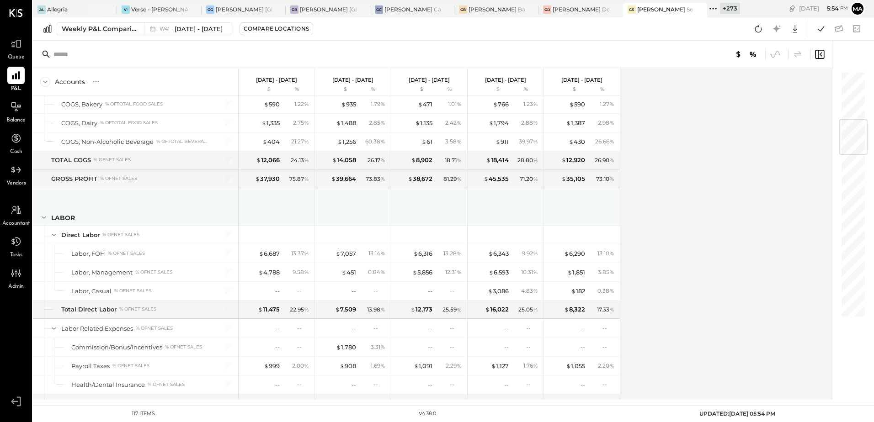
scroll to position [503, 0]
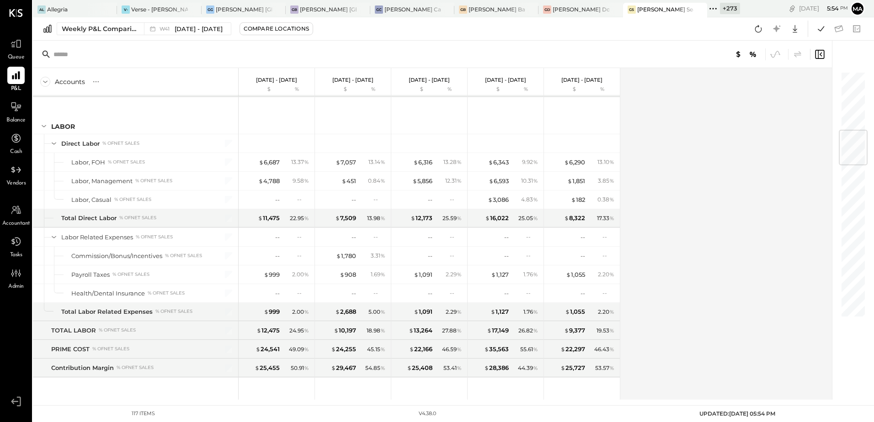
click at [720, 7] on div "+ 273" at bounding box center [730, 8] width 20 height 11
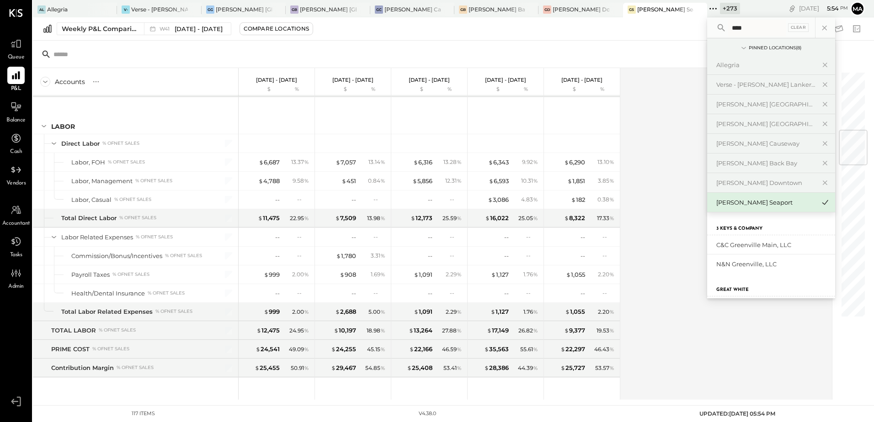
type input "*****"
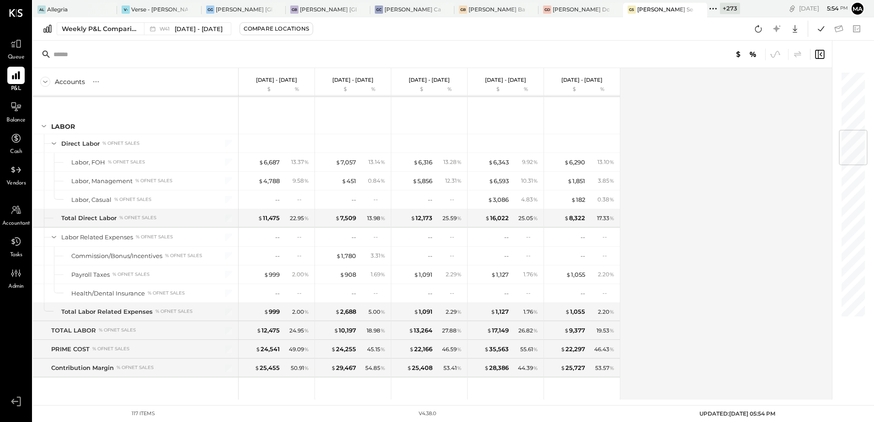
click at [636, 160] on div "Accounts S % GL Oct 6 - 12, 2025 $ % Sep 29 - Oct 5, 2025 $ % Sep 22 - 28, 2025…" at bounding box center [433, 234] width 800 height 332
click at [80, 8] on div "Al Allegria" at bounding box center [68, 9] width 70 height 8
